Goal: Transaction & Acquisition: Download file/media

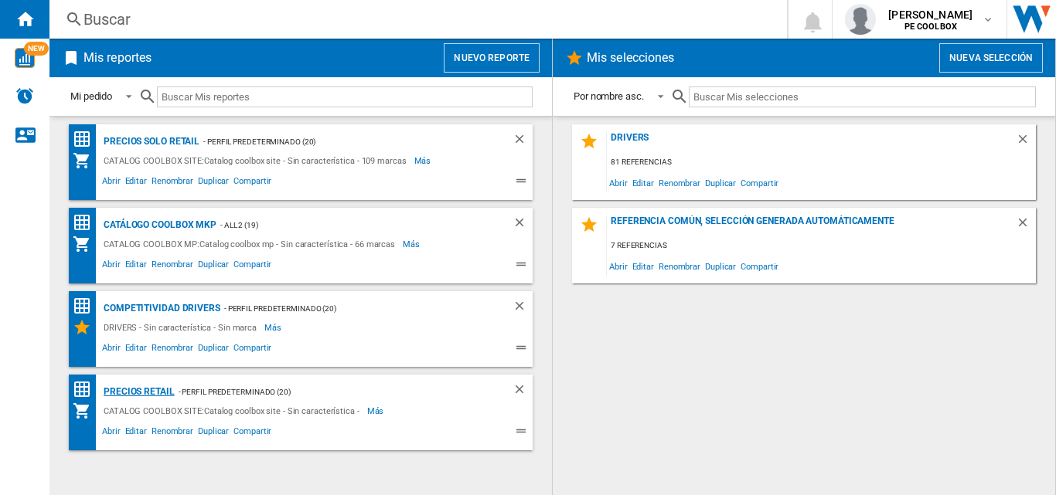
click at [161, 392] on div "PRECIOS RETAIL" at bounding box center [137, 392] width 75 height 19
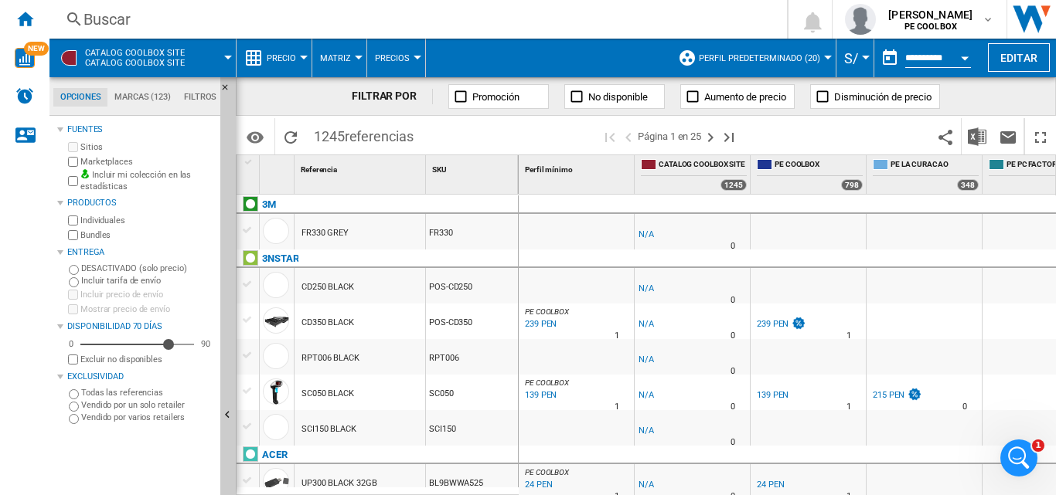
click at [968, 88] on div "FILTRAR POR Promoción No disponible Aumento de precio Disminución de precio" at bounding box center [646, 96] width 820 height 39
click at [974, 133] on img "Descargar en Excel" at bounding box center [977, 137] width 19 height 19
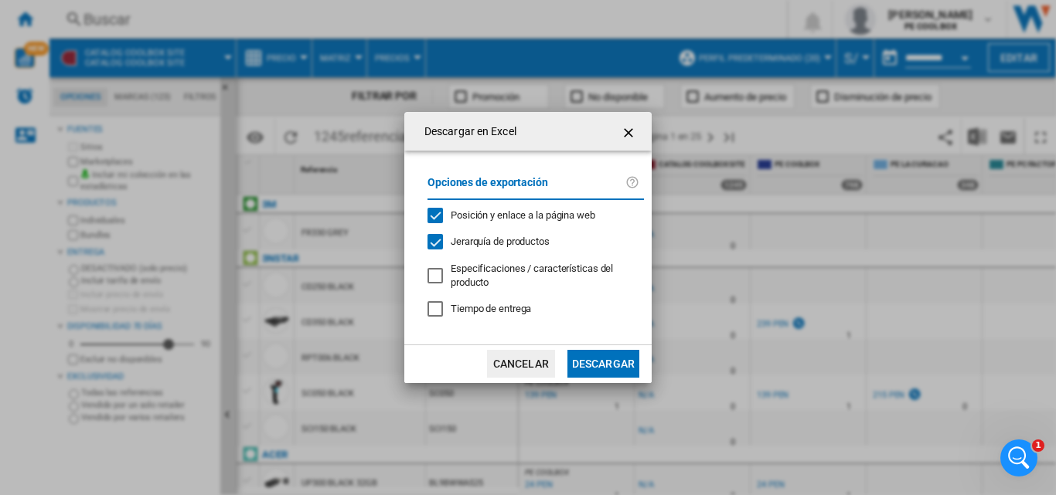
click at [621, 363] on button "Descargar" at bounding box center [603, 364] width 72 height 28
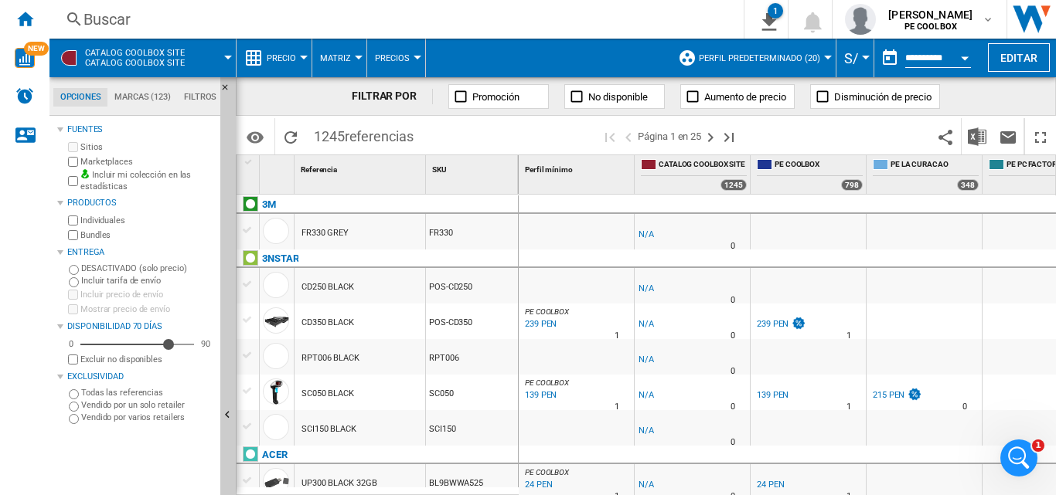
click at [708, 5] on div "Buscar Buscar 0 1 PRECIOS RETAIL [Matriz de precios] Borrar todas las descargas…" at bounding box center [552, 19] width 1006 height 39
